Goal: Find specific page/section: Find specific page/section

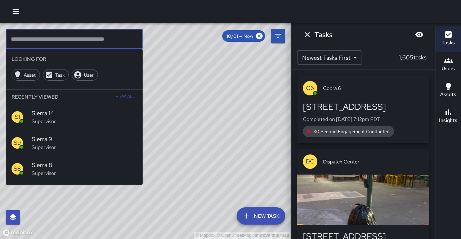
drag, startPoint x: 0, startPoint y: 0, endPoint x: 77, endPoint y: 117, distance: 140.6
click at [77, 117] on div "S1 Sierra 14 Supervisor" at bounding box center [74, 117] width 137 height 26
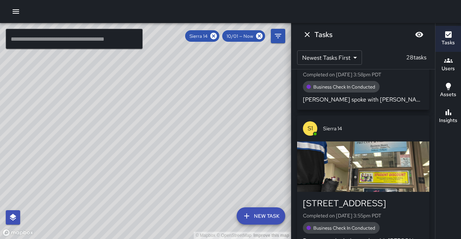
drag, startPoint x: 132, startPoint y: 191, endPoint x: 162, endPoint y: 123, distance: 73.8
click at [163, 122] on div "© Mapbox © OpenStreetMap Improve this map" at bounding box center [145, 131] width 291 height 216
click at [217, 36] on icon at bounding box center [213, 36] width 6 height 6
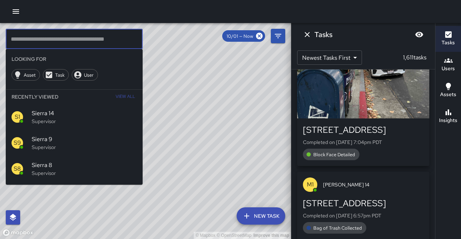
click at [88, 40] on input "text" at bounding box center [74, 39] width 137 height 20
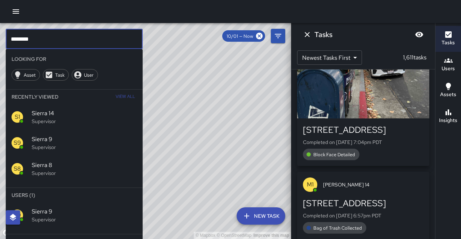
type input "********"
click at [51, 202] on div "S9 Sierra 9 Supervisor" at bounding box center [74, 215] width 137 height 26
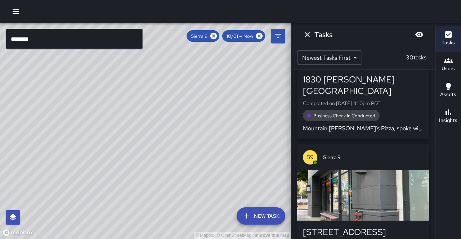
drag, startPoint x: 271, startPoint y: 112, endPoint x: 206, endPoint y: 147, distance: 73.9
click at [241, 155] on div "© Mapbox © OpenStreetMap Improve this map" at bounding box center [145, 131] width 291 height 216
drag, startPoint x: 206, startPoint y: 147, endPoint x: 206, endPoint y: 184, distance: 36.7
click at [206, 184] on div "© Mapbox © OpenStreetMap Improve this map" at bounding box center [145, 131] width 291 height 216
drag, startPoint x: 196, startPoint y: 125, endPoint x: 180, endPoint y: 178, distance: 54.8
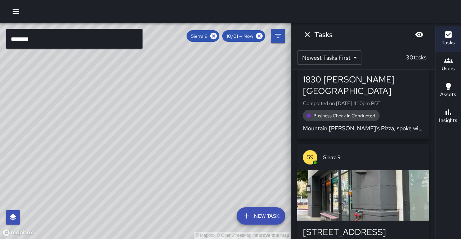
click at [180, 178] on div "© Mapbox © OpenStreetMap Improve this map" at bounding box center [145, 131] width 291 height 216
click at [444, 108] on div "Insights" at bounding box center [448, 116] width 18 height 17
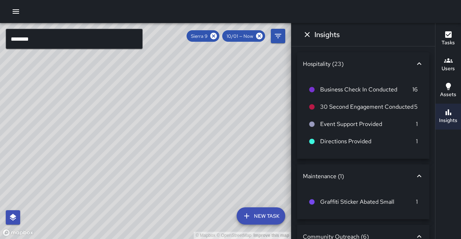
scroll to position [0, 0]
click at [305, 37] on button "Dismiss" at bounding box center [307, 34] width 14 height 14
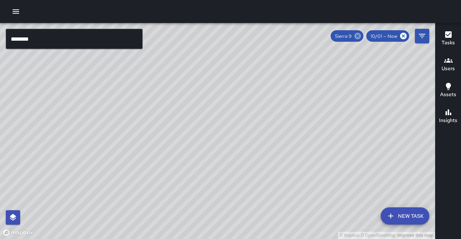
click at [361, 37] on icon at bounding box center [357, 36] width 8 height 8
drag, startPoint x: 178, startPoint y: 106, endPoint x: 207, endPoint y: 91, distance: 32.7
click at [210, 67] on div "© Mapbox © OpenStreetMap Improve this map" at bounding box center [217, 131] width 435 height 216
drag, startPoint x: 212, startPoint y: 81, endPoint x: 155, endPoint y: 115, distance: 66.7
click at [155, 115] on div "© Mapbox © OpenStreetMap Improve this map" at bounding box center [217, 131] width 435 height 216
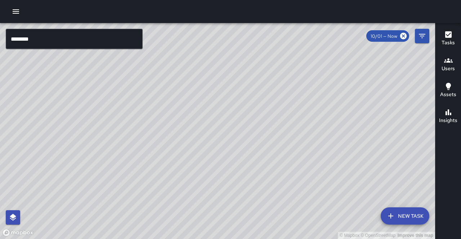
drag, startPoint x: 154, startPoint y: 115, endPoint x: 161, endPoint y: 101, distance: 15.3
click at [161, 101] on div "© Mapbox © OpenStreetMap Improve this map" at bounding box center [217, 131] width 435 height 216
drag, startPoint x: 137, startPoint y: 136, endPoint x: 151, endPoint y: 110, distance: 29.3
click at [151, 110] on div "© Mapbox © OpenStreetMap Improve this map" at bounding box center [217, 131] width 435 height 216
drag, startPoint x: 143, startPoint y: 127, endPoint x: 163, endPoint y: 96, distance: 36.9
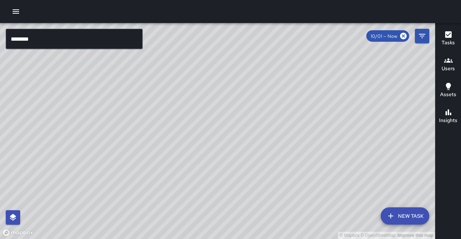
click at [163, 96] on div "© Mapbox © OpenStreetMap Improve this map" at bounding box center [217, 131] width 435 height 216
drag, startPoint x: 144, startPoint y: 126, endPoint x: 129, endPoint y: 140, distance: 20.6
click at [129, 140] on div "© Mapbox © OpenStreetMap Improve this map" at bounding box center [217, 131] width 435 height 216
click at [103, 49] on div "© Mapbox © OpenStreetMap Improve this map" at bounding box center [217, 131] width 435 height 216
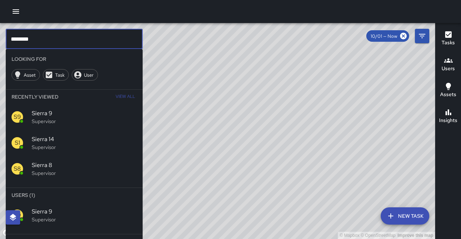
click at [108, 43] on input "********" at bounding box center [74, 39] width 137 height 20
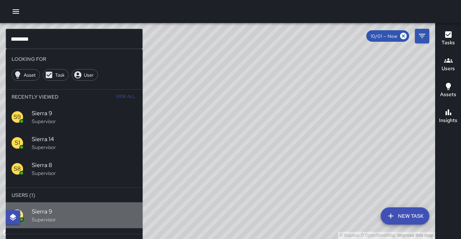
drag, startPoint x: 58, startPoint y: 193, endPoint x: 355, endPoint y: 24, distance: 341.5
click at [58, 207] on span "Sierra 9" at bounding box center [84, 211] width 105 height 9
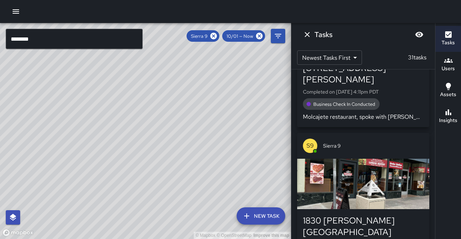
click at [446, 113] on button "Insights" at bounding box center [448, 117] width 26 height 26
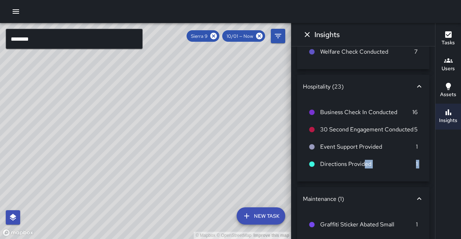
click at [357, 192] on div "Community Outreach (7) Welfare Check Conducted 7 Hospitality (23) Business Chec…" at bounding box center [363, 142] width 144 height 193
click at [358, 195] on div "Maintenance (1)" at bounding box center [359, 199] width 112 height 8
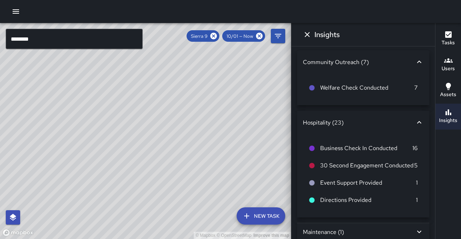
drag, startPoint x: 234, startPoint y: 104, endPoint x: 192, endPoint y: 149, distance: 61.4
click at [192, 149] on div "© Mapbox © OpenStreetMap Improve this map" at bounding box center [145, 131] width 291 height 216
click at [227, 177] on div "© Mapbox © OpenStreetMap Improve this map" at bounding box center [145, 131] width 291 height 216
